Goal: Information Seeking & Learning: Compare options

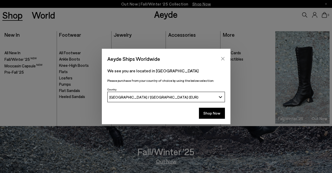
click at [222, 58] on icon "Close" at bounding box center [223, 59] width 4 height 4
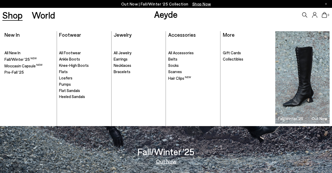
click at [15, 16] on link "Shop" at bounding box center [12, 14] width 20 height 9
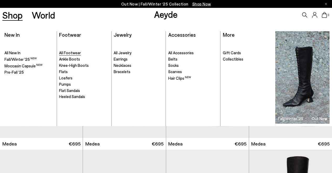
click at [70, 53] on span "All Footwear" at bounding box center [70, 52] width 22 height 5
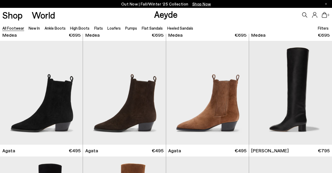
scroll to position [109, 0]
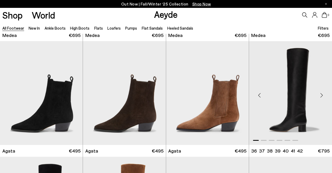
click at [321, 96] on div "Next slide" at bounding box center [321, 95] width 16 height 16
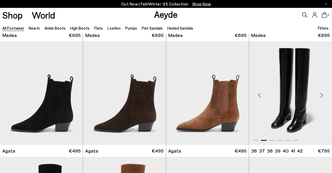
click at [321, 96] on div "Next slide" at bounding box center [321, 95] width 16 height 16
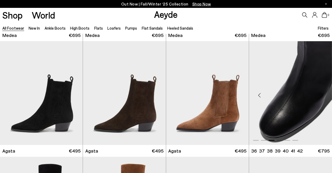
click at [321, 96] on div "Next slide" at bounding box center [321, 95] width 16 height 16
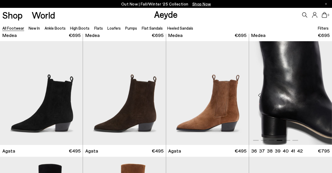
click at [321, 96] on div "Next slide" at bounding box center [321, 95] width 16 height 16
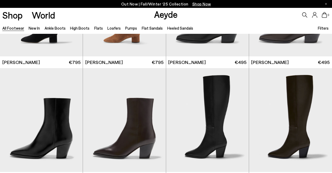
scroll to position [325, 0]
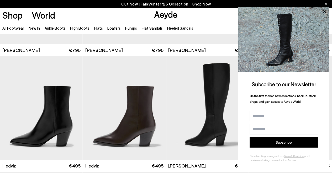
click at [328, 3] on div "Out Now | Fall/Winter ‘25 Collection Shop Now" at bounding box center [166, 4] width 332 height 8
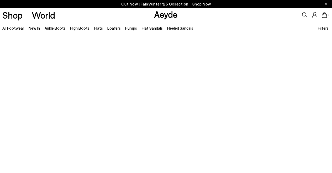
scroll to position [325, 0]
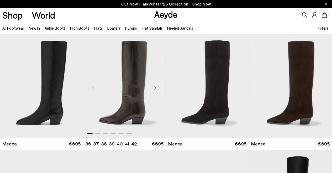
click at [156, 88] on div "Next slide" at bounding box center [155, 88] width 16 height 16
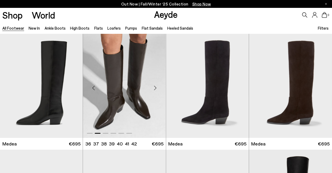
click at [156, 88] on div "Next slide" at bounding box center [155, 88] width 16 height 16
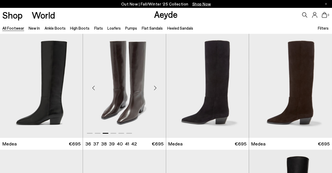
click at [94, 88] on div "Previous slide" at bounding box center [93, 88] width 16 height 16
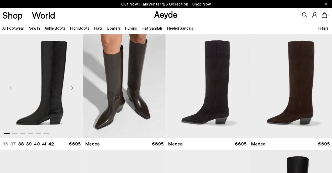
click at [72, 88] on div "Next slide" at bounding box center [72, 88] width 16 height 16
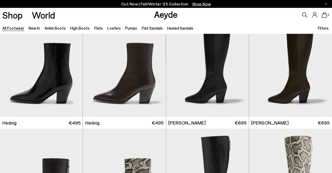
scroll to position [329, 0]
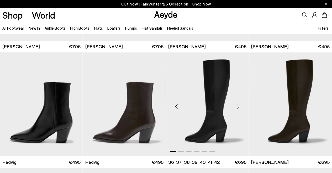
click at [239, 106] on div "Next slide" at bounding box center [238, 107] width 16 height 16
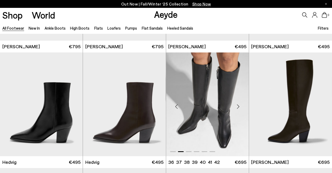
click at [239, 106] on div "Next slide" at bounding box center [238, 107] width 16 height 16
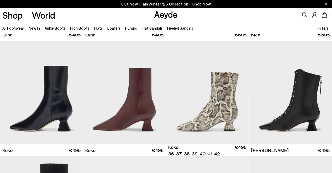
scroll to position [609, 0]
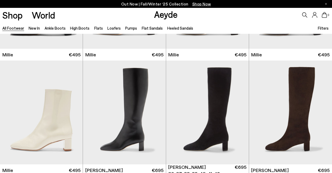
scroll to position [1375, 0]
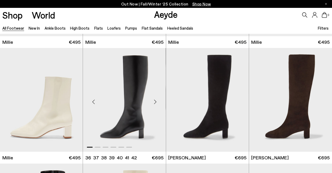
click at [154, 100] on div "Next slide" at bounding box center [155, 102] width 16 height 16
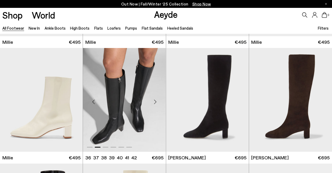
click at [154, 100] on div "Next slide" at bounding box center [155, 102] width 16 height 16
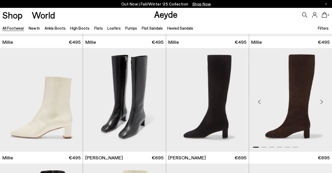
scroll to position [1513, 0]
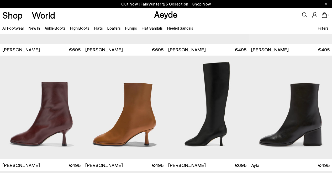
scroll to position [1735, 0]
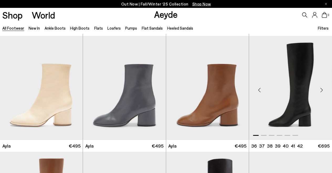
click at [320, 89] on div "Next slide" at bounding box center [321, 90] width 16 height 16
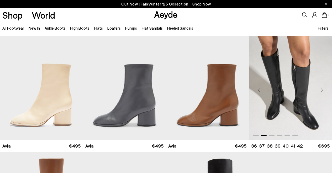
click at [320, 89] on div "Next slide" at bounding box center [321, 90] width 16 height 16
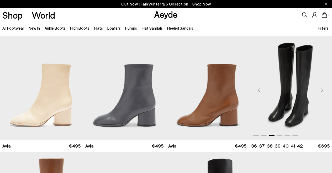
click at [320, 89] on div "Next slide" at bounding box center [321, 90] width 16 height 16
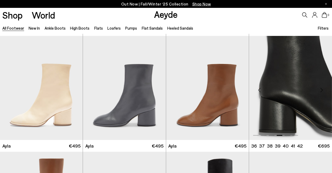
click at [320, 89] on div "Next slide" at bounding box center [321, 90] width 16 height 16
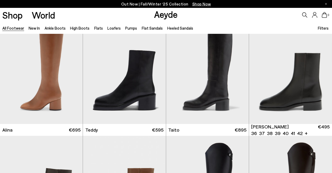
scroll to position [1849, 0]
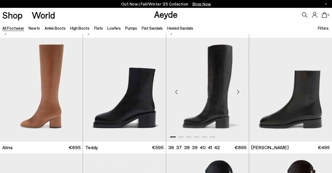
click at [239, 91] on div "Next slide" at bounding box center [238, 92] width 16 height 16
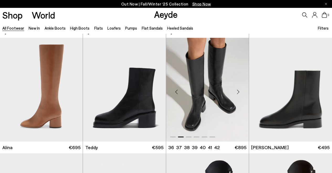
click at [239, 91] on div "Next slide" at bounding box center [238, 92] width 16 height 16
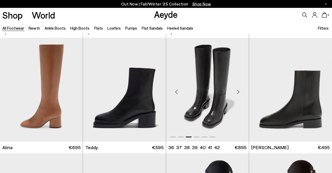
click at [239, 91] on div "Next slide" at bounding box center [238, 92] width 16 height 16
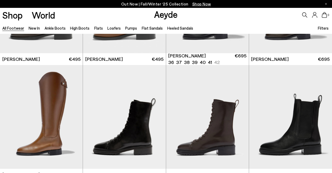
scroll to position [2082, 0]
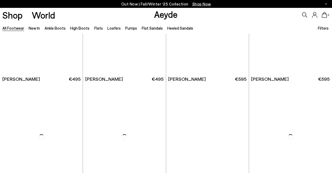
scroll to position [2884, 0]
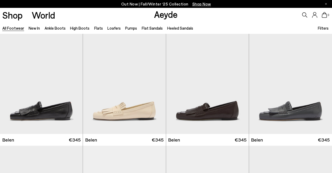
scroll to position [3322, 0]
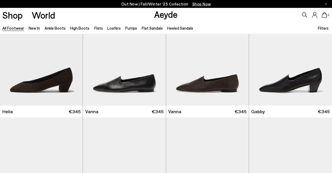
scroll to position [4073, 0]
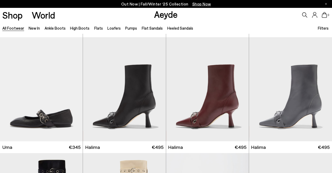
scroll to position [4854, 0]
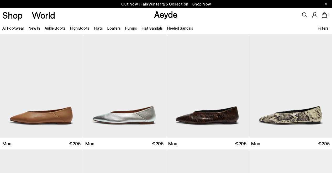
scroll to position [5290, 0]
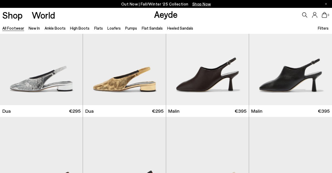
scroll to position [6054, 0]
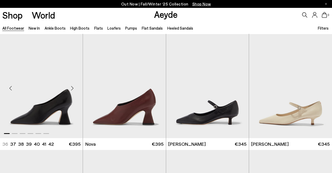
scroll to position [7207, 0]
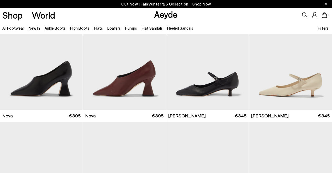
click at [73, 60] on div "Next slide" at bounding box center [72, 60] width 16 height 16
click at [71, 59] on div "Next slide" at bounding box center [72, 60] width 16 height 16
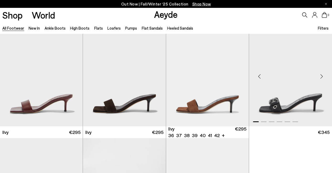
scroll to position [7571, 0]
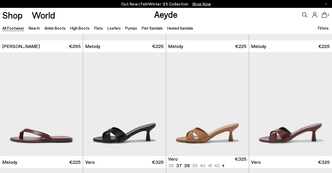
scroll to position [8472, 0]
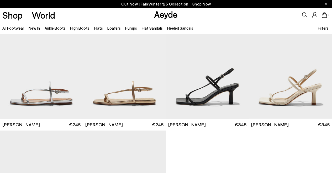
click at [75, 29] on link "High Boots" at bounding box center [79, 28] width 19 height 5
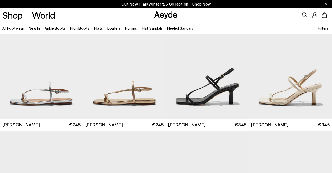
scroll to position [8448, 0]
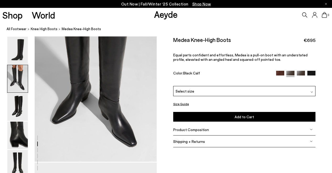
scroll to position [201, 0]
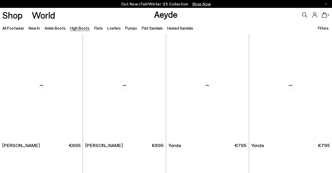
scroll to position [136, 0]
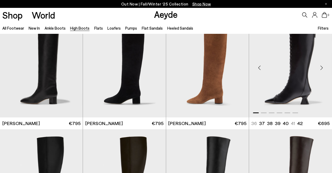
click at [321, 67] on div "Next slide" at bounding box center [321, 68] width 16 height 16
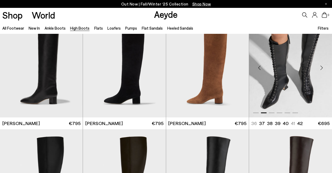
click at [321, 67] on div "Next slide" at bounding box center [321, 68] width 16 height 16
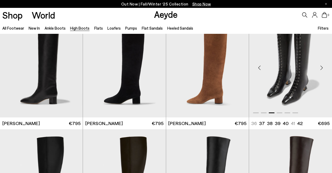
click at [321, 67] on div "Next slide" at bounding box center [321, 68] width 16 height 16
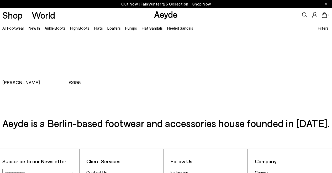
scroll to position [1241, 0]
